Goal: Information Seeking & Learning: Learn about a topic

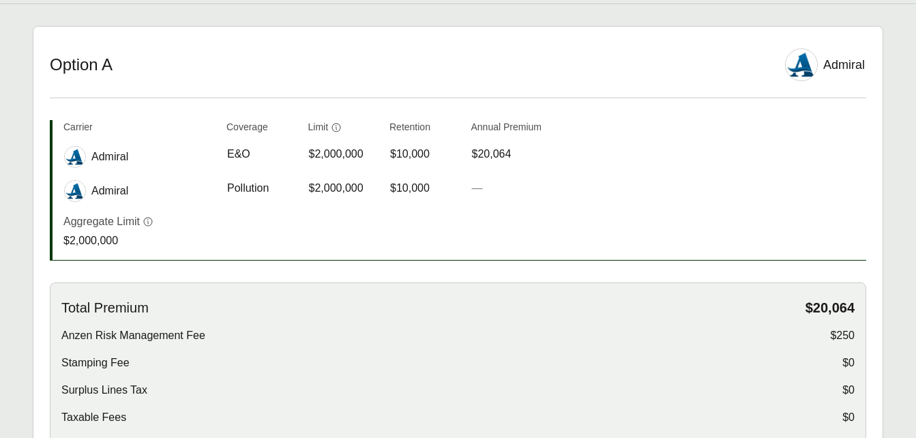
scroll to position [205, 0]
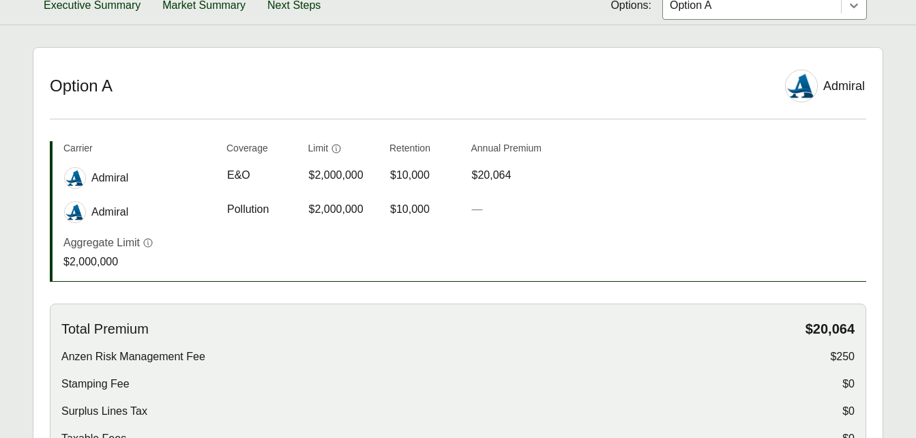
click at [247, 211] on span "Pollution" at bounding box center [248, 209] width 42 height 16
copy span "Pollution"
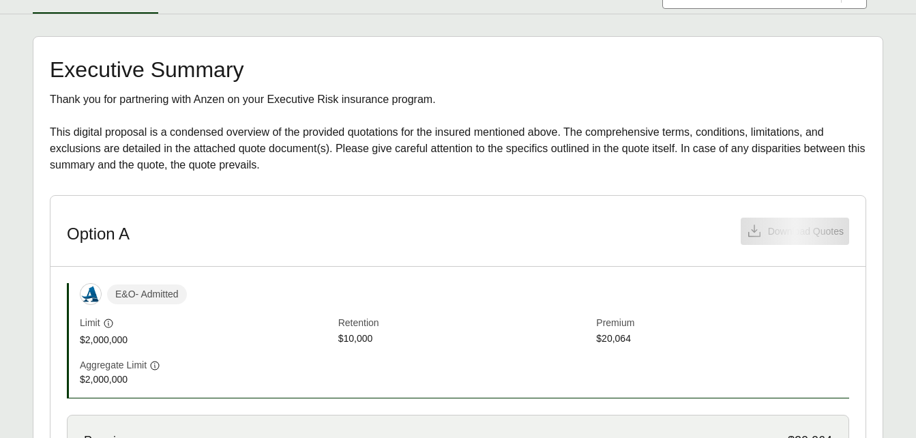
scroll to position [409, 0]
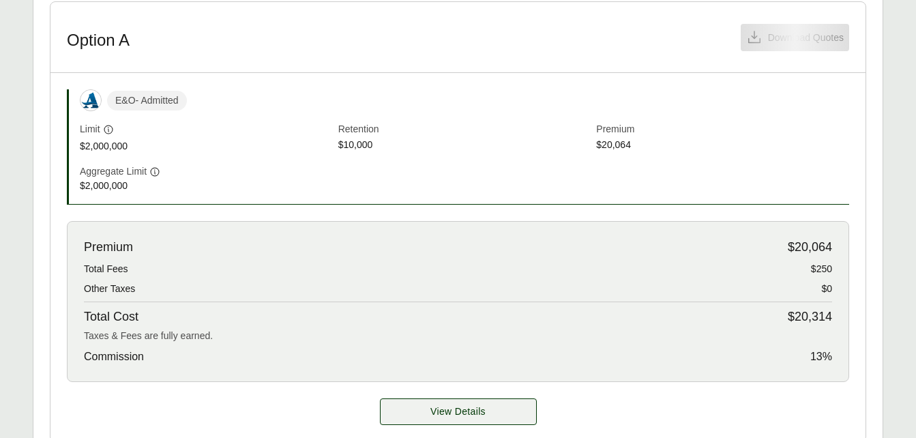
click at [475, 406] on span "View Details" at bounding box center [457, 411] width 55 height 14
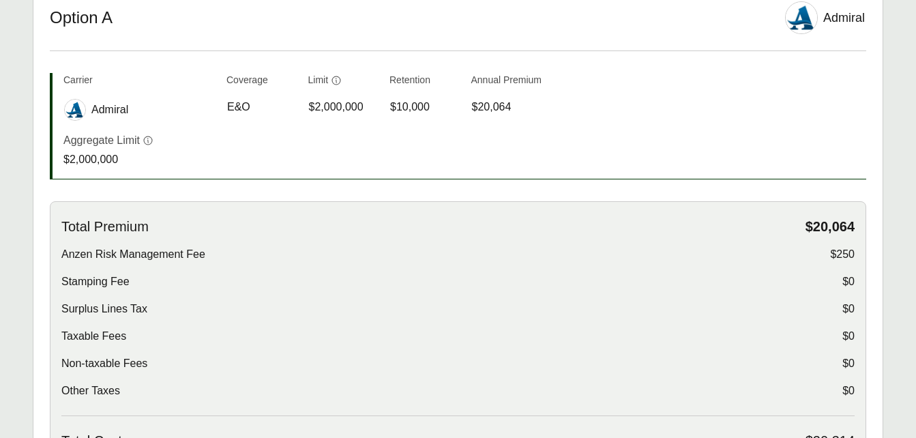
scroll to position [205, 0]
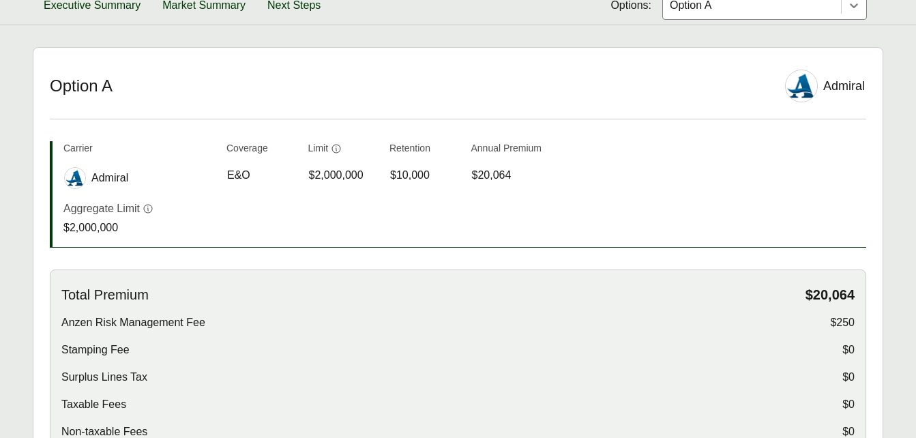
click at [492, 77] on h2 "Option A" at bounding box center [409, 86] width 719 height 20
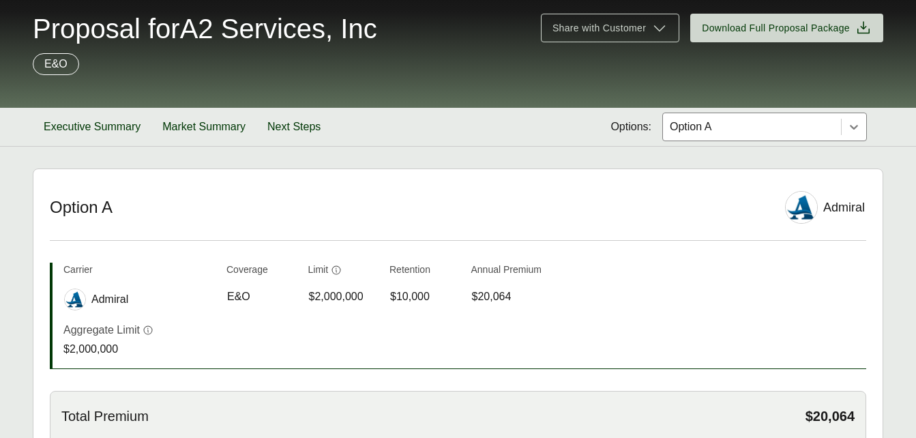
scroll to position [68, 0]
